Goal: Find specific page/section: Find specific page/section

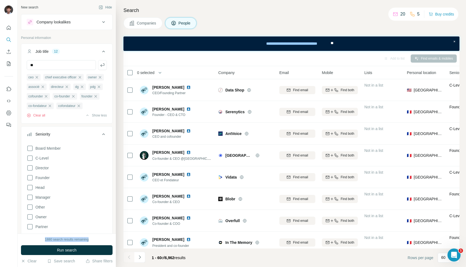
click at [136, 28] on button "Companies" at bounding box center [142, 22] width 39 height 11
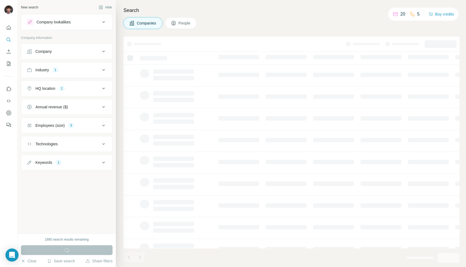
click at [69, 50] on div "Company" at bounding box center [64, 51] width 74 height 5
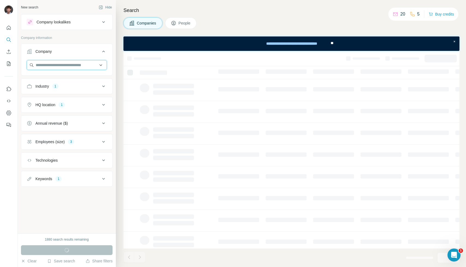
click at [65, 65] on input "text" at bounding box center [67, 65] width 80 height 10
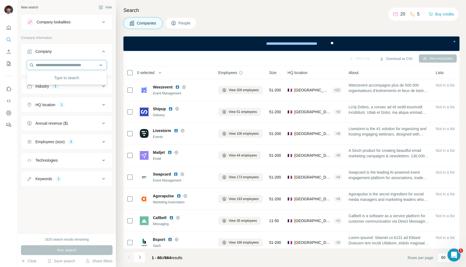
click at [65, 65] on input "text" at bounding box center [67, 65] width 80 height 10
click at [74, 56] on button "Company" at bounding box center [66, 52] width 91 height 15
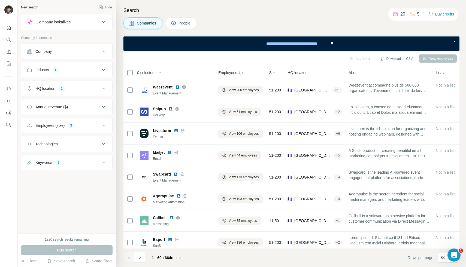
click at [74, 56] on button "Company" at bounding box center [66, 51] width 91 height 13
